Goal: Task Accomplishment & Management: Complete application form

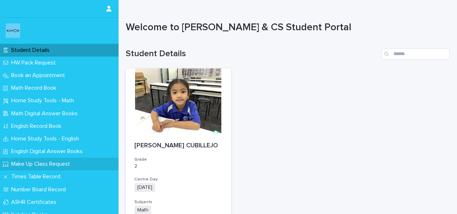
click at [37, 162] on p "Make Up Class Request" at bounding box center [42, 163] width 68 height 7
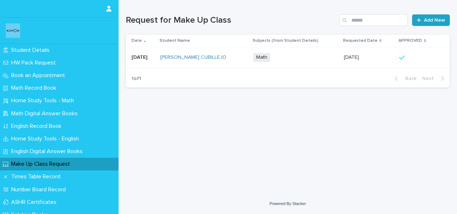
click at [420, 21] on icon at bounding box center [419, 20] width 4 height 4
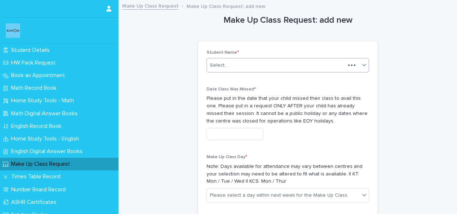
click at [224, 67] on div "Select..." at bounding box center [219, 65] width 18 height 8
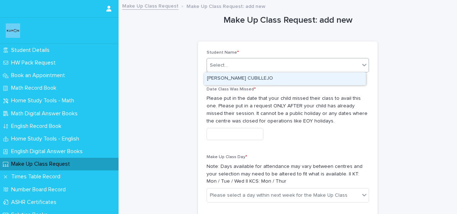
click at [233, 78] on div "[PERSON_NAME] CUBILLEJO" at bounding box center [285, 78] width 162 height 13
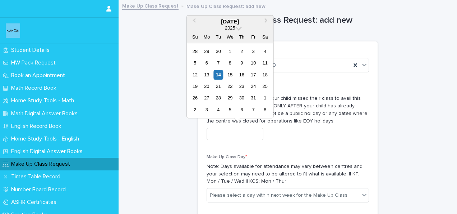
click at [226, 133] on input "text" at bounding box center [235, 134] width 57 height 13
click at [206, 73] on div "13" at bounding box center [207, 75] width 10 height 10
type input "**********"
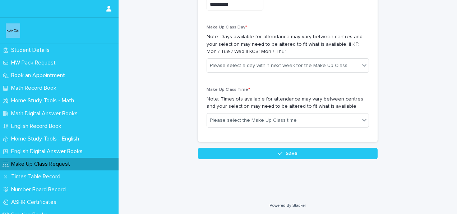
scroll to position [130, 0]
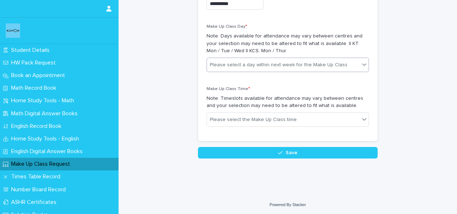
click at [241, 67] on div "Please select a day within next week for the Make Up Class" at bounding box center [279, 65] width 138 height 8
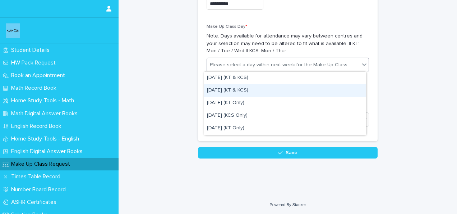
click at [241, 90] on div "[DATE] (KT & KCS)" at bounding box center [285, 90] width 162 height 13
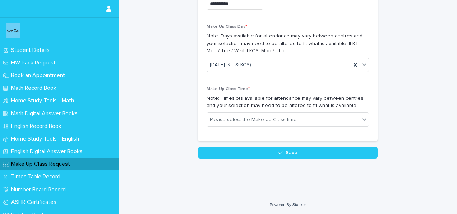
click at [253, 127] on div "Make Up Class Time * Note: Timeslots available for attendance may vary between …" at bounding box center [288, 109] width 162 height 46
click at [256, 121] on div "Please select the Make Up Class time" at bounding box center [253, 120] width 87 height 8
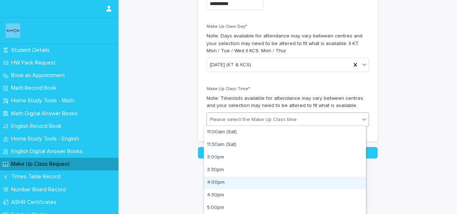
click at [220, 183] on div "4:00pm" at bounding box center [285, 182] width 162 height 13
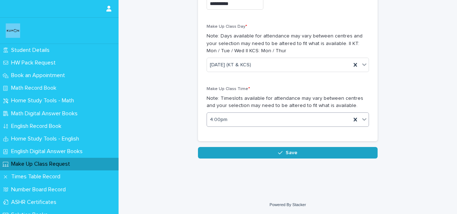
click at [275, 151] on button "Save" at bounding box center [288, 153] width 180 height 12
